Goal: Check status: Check status

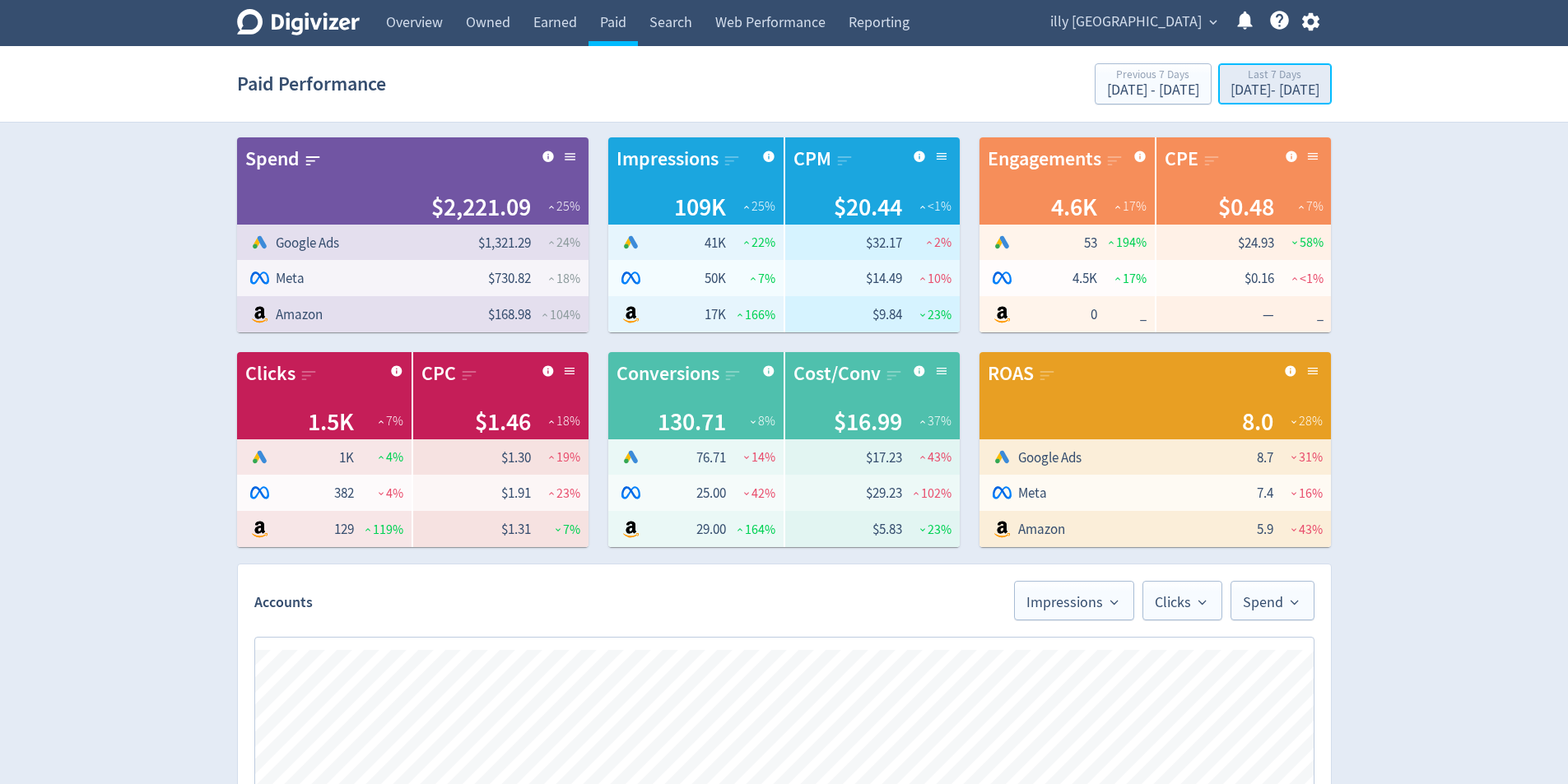
click at [1279, 90] on div "[DATE] - [DATE]" at bounding box center [1275, 90] width 89 height 15
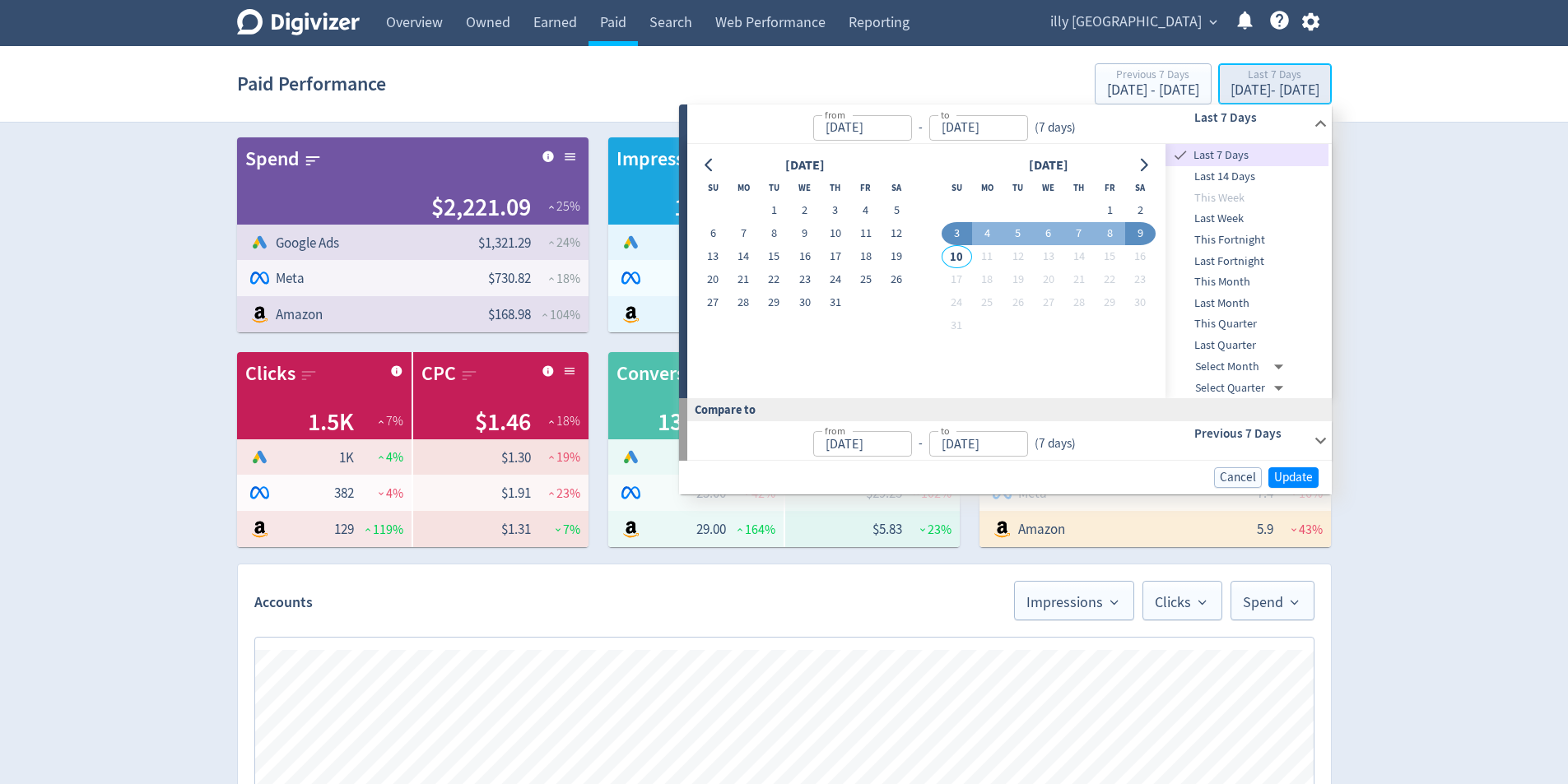
type input "[DATE]"
click at [766, 203] on button "1" at bounding box center [773, 210] width 30 height 23
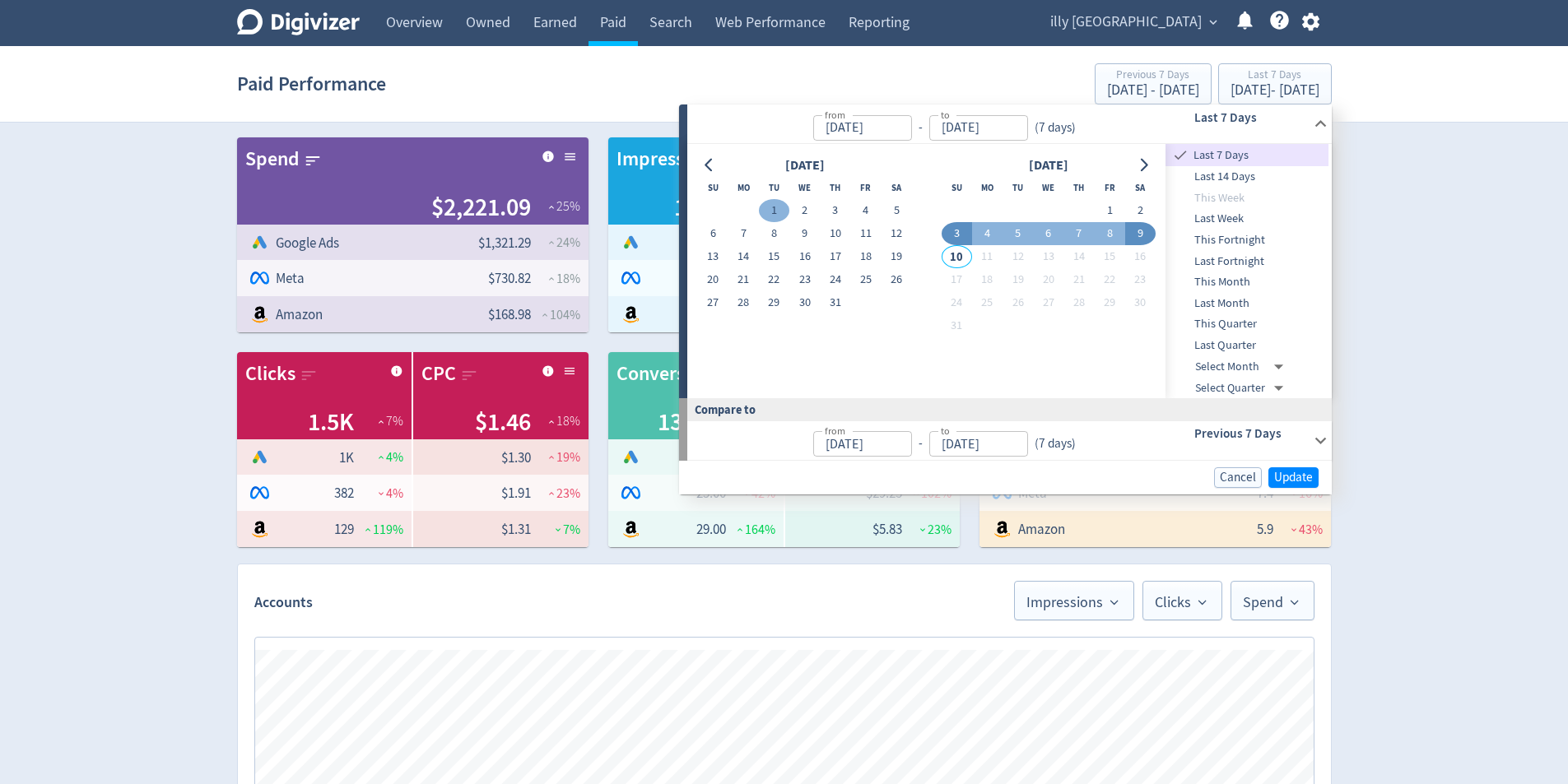
type input "[DATE]"
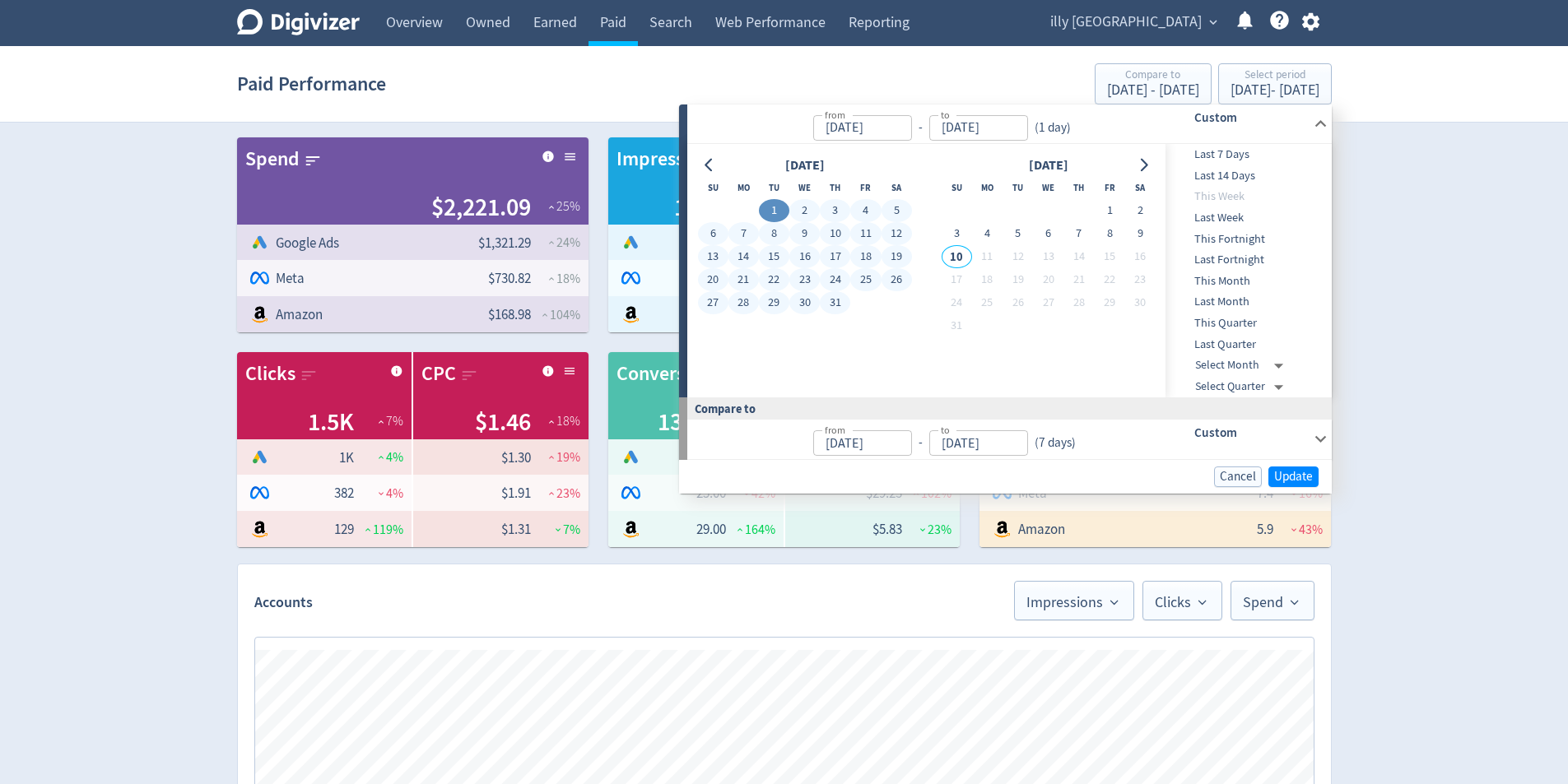
drag, startPoint x: 849, startPoint y: 303, endPoint x: 906, endPoint y: 333, distance: 64.4
click at [849, 303] on button "31" at bounding box center [834, 302] width 30 height 23
type input "[DATE]"
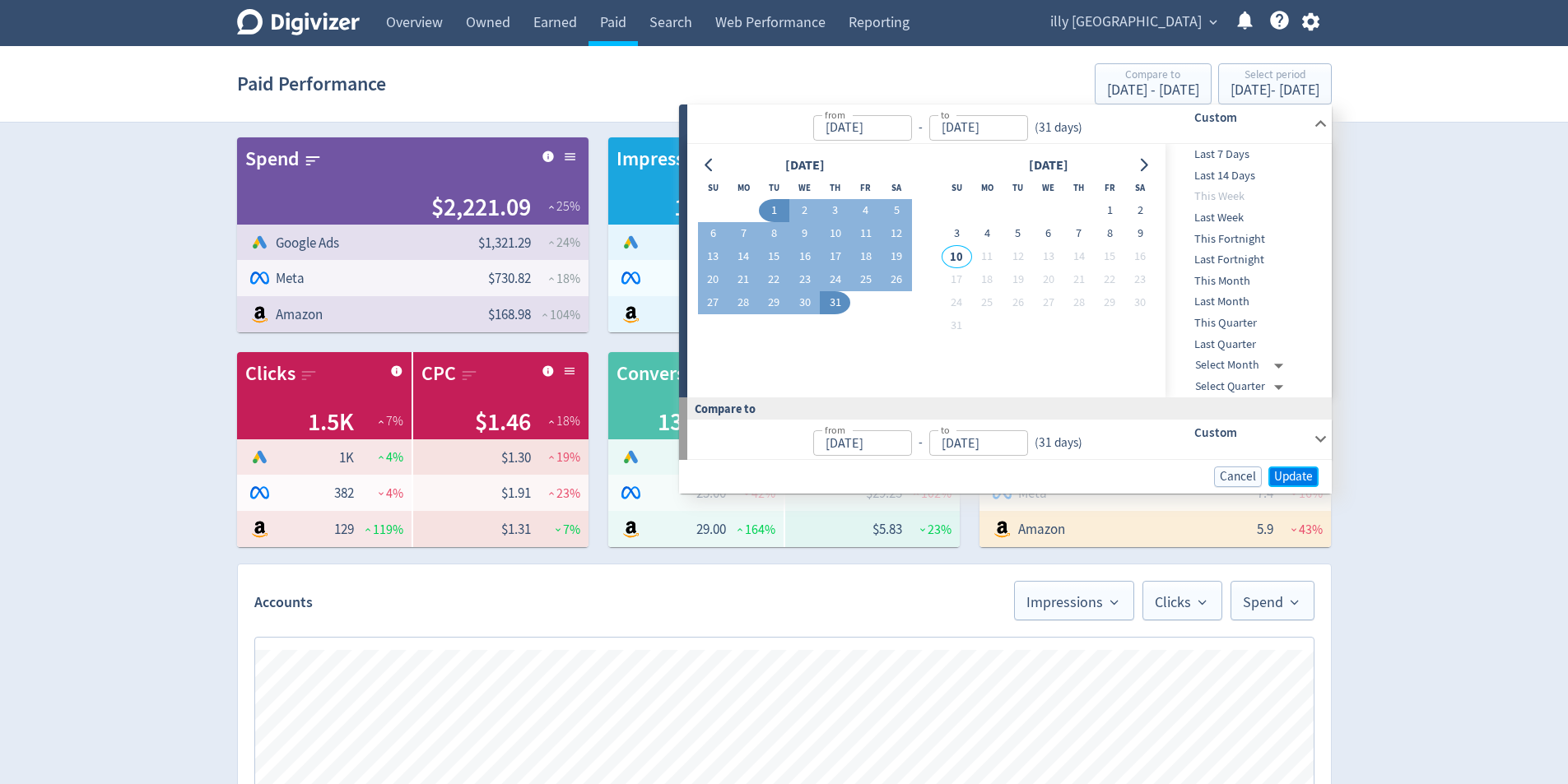
click at [1292, 483] on span "Update" at bounding box center [1292, 477] width 38 height 13
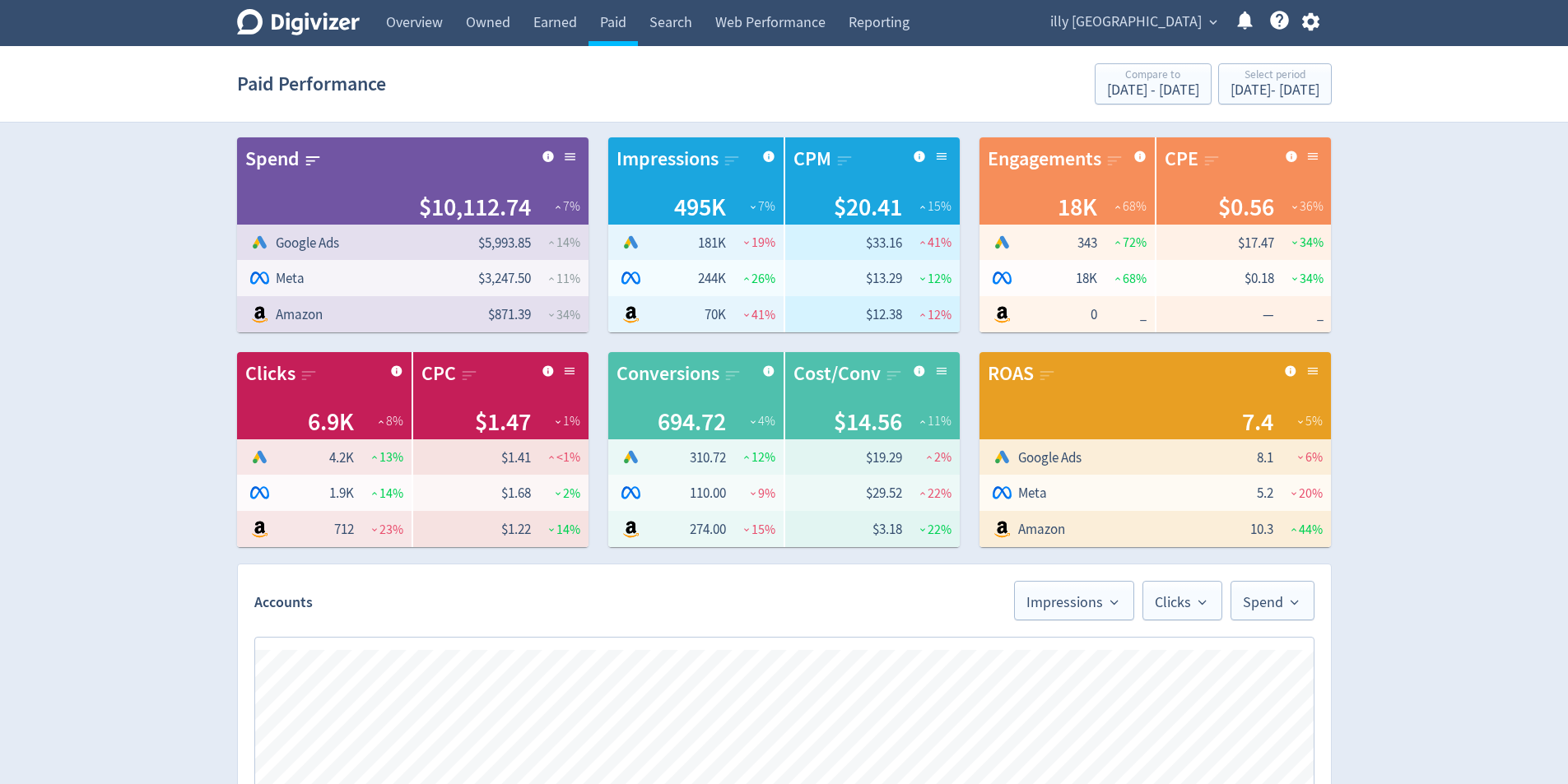
drag, startPoint x: 430, startPoint y: 38, endPoint x: 523, endPoint y: 133, distance: 132.9
click at [430, 38] on link "Overview" at bounding box center [414, 23] width 79 height 46
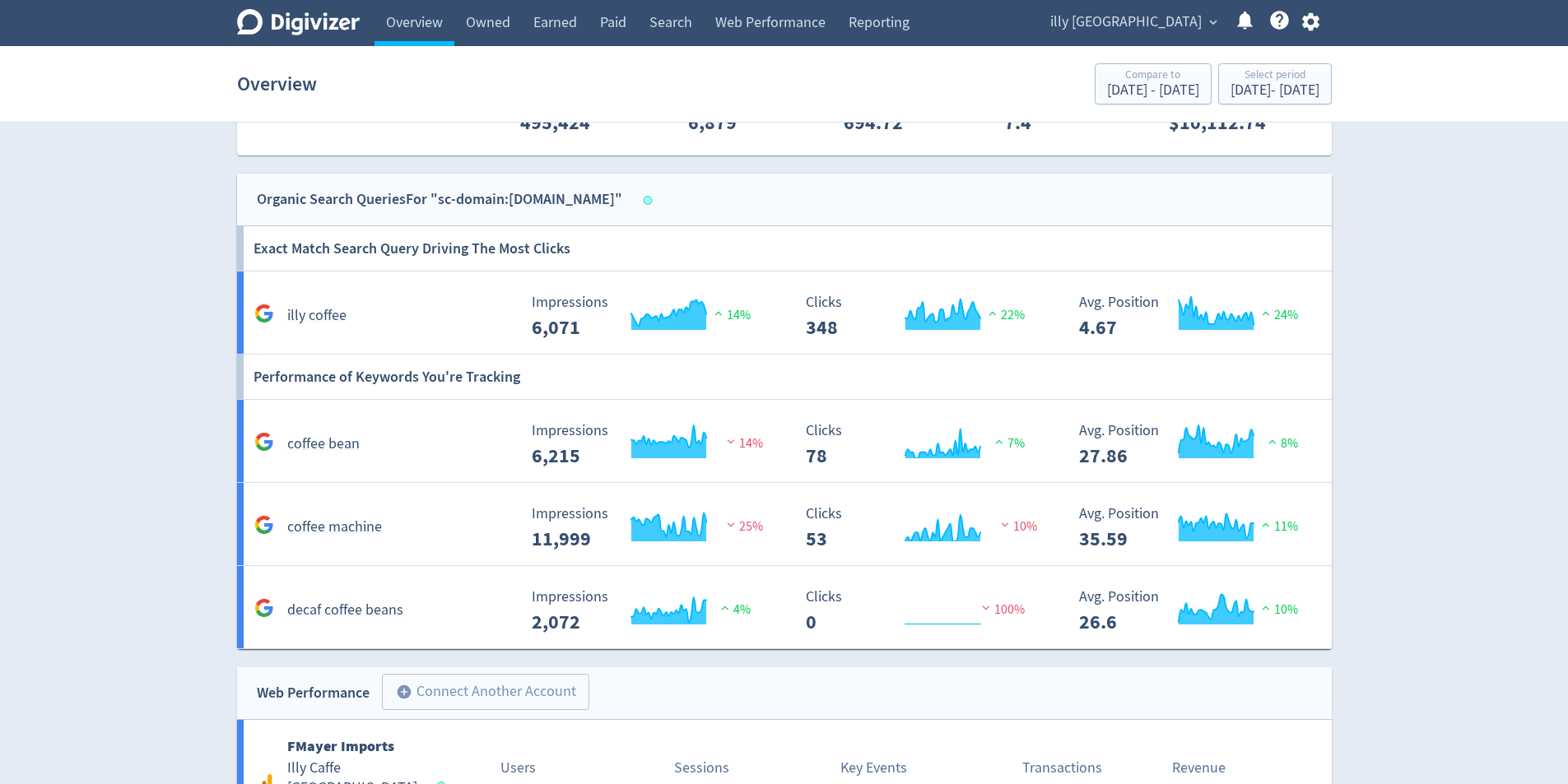
scroll to position [1370, 0]
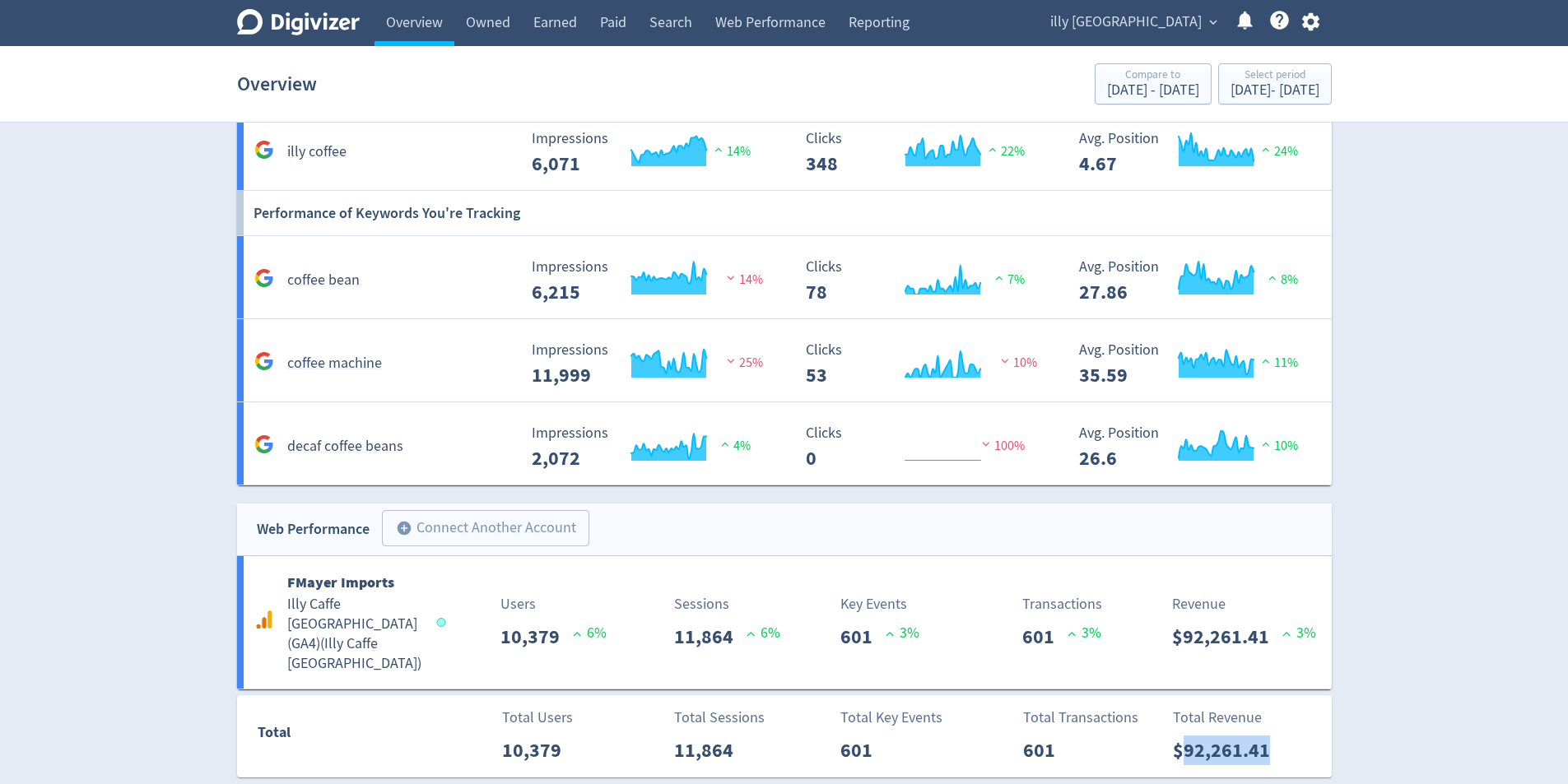
drag, startPoint x: 1279, startPoint y: 738, endPoint x: 1178, endPoint y: 745, distance: 101.2
click at [1178, 745] on p "$92,261.41" at bounding box center [1228, 751] width 110 height 29
copy p "92,261.41"
click at [609, 34] on link "Paid" at bounding box center [613, 23] width 49 height 46
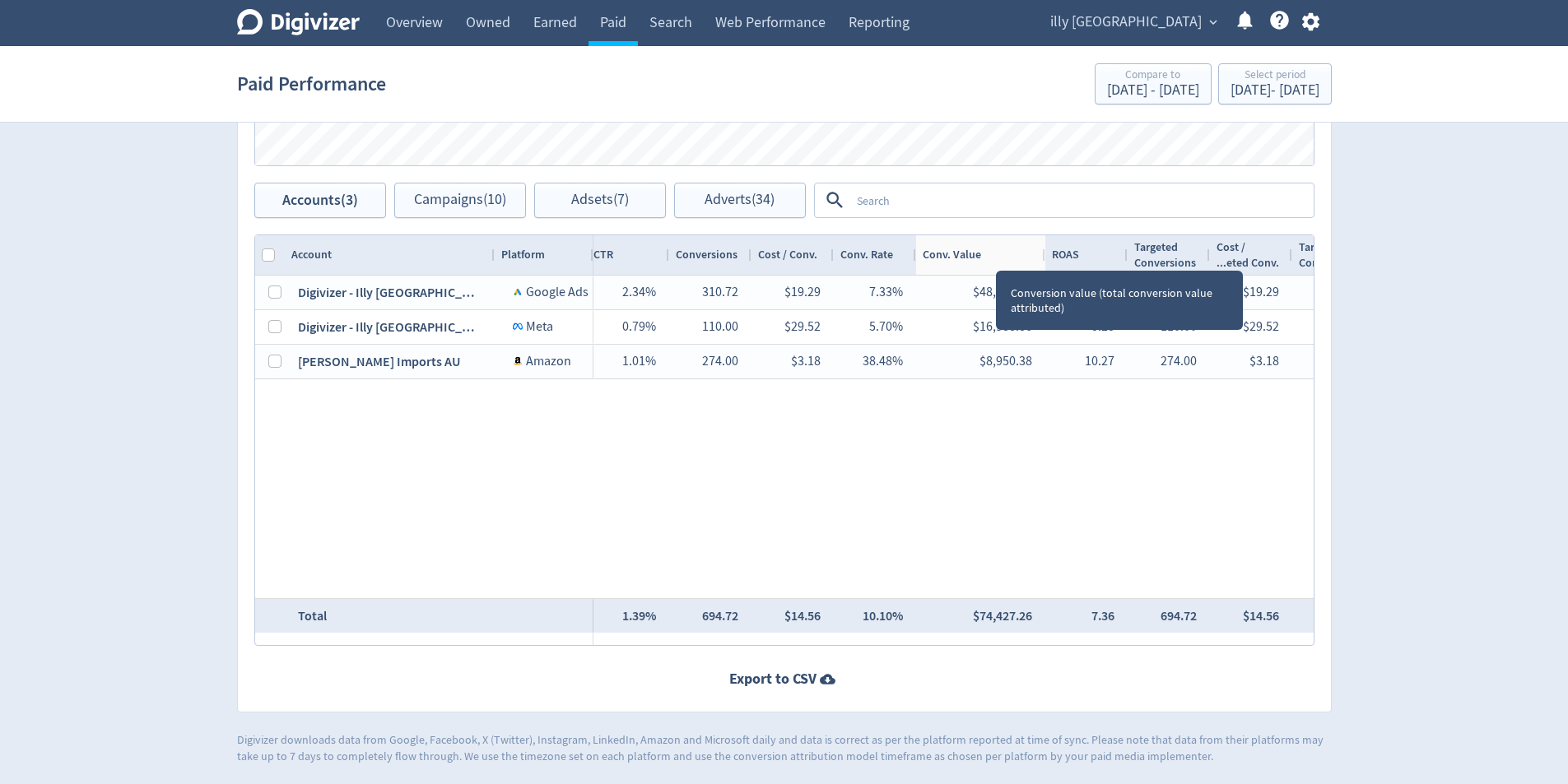
drag, startPoint x: 998, startPoint y: 256, endPoint x: 1044, endPoint y: 265, distance: 46.9
click at [1044, 265] on div at bounding box center [1044, 255] width 7 height 39
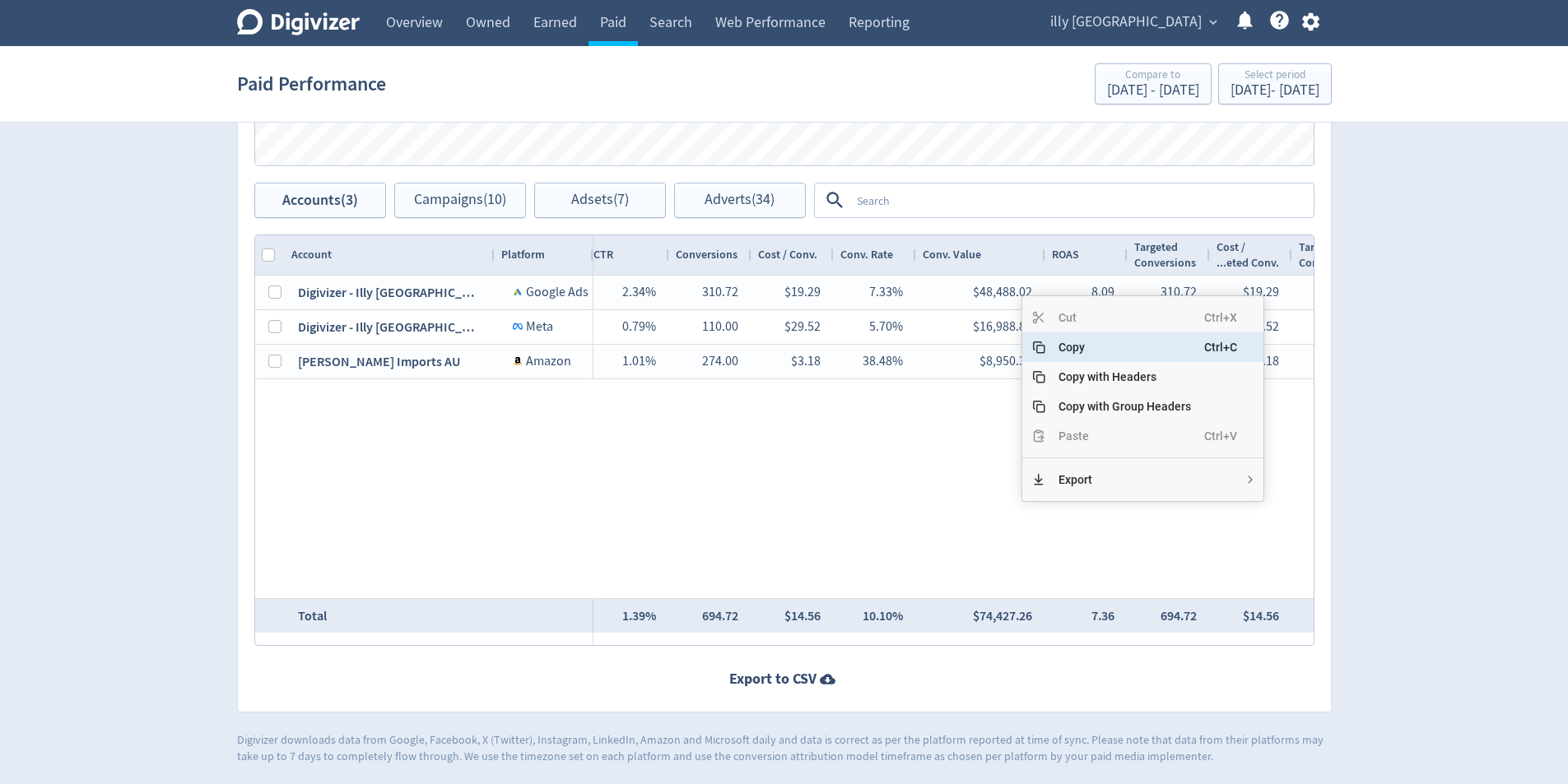
click at [1067, 329] on span "Cut" at bounding box center [1124, 318] width 159 height 29
click at [1075, 346] on span "Copy" at bounding box center [1124, 347] width 159 height 29
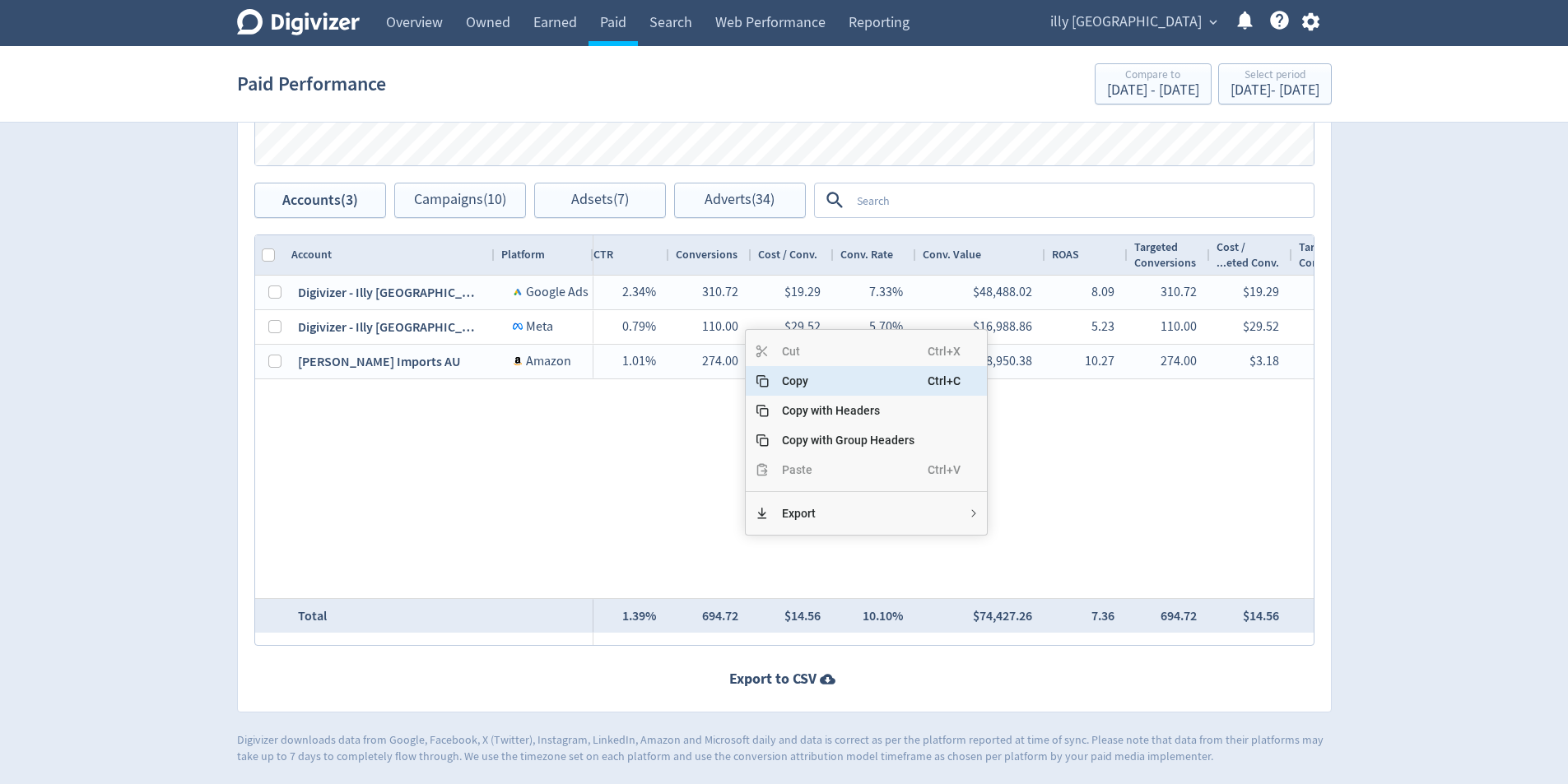
click at [794, 387] on span "Copy" at bounding box center [848, 381] width 159 height 29
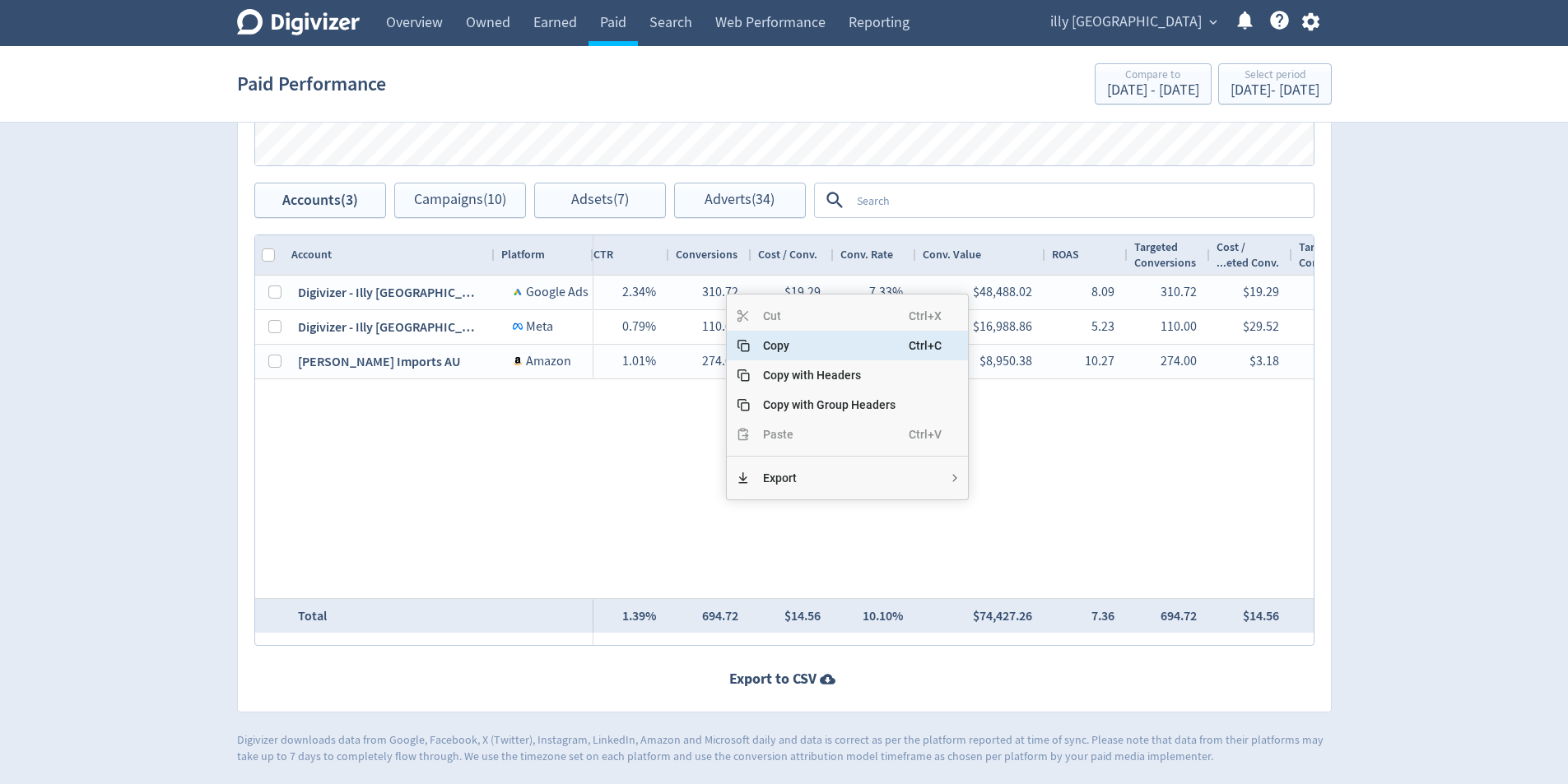
click at [788, 353] on span "Copy" at bounding box center [829, 345] width 159 height 29
click at [782, 341] on span "Copy" at bounding box center [834, 347] width 159 height 29
